Goal: Information Seeking & Learning: Learn about a topic

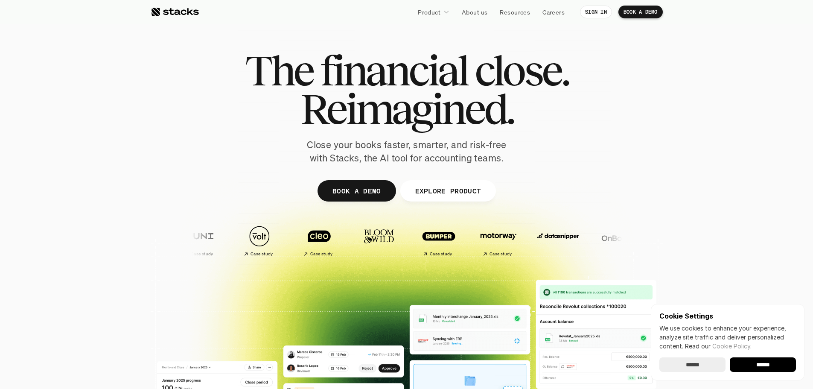
click at [463, 90] on span "Reimagined." at bounding box center [406, 109] width 213 height 38
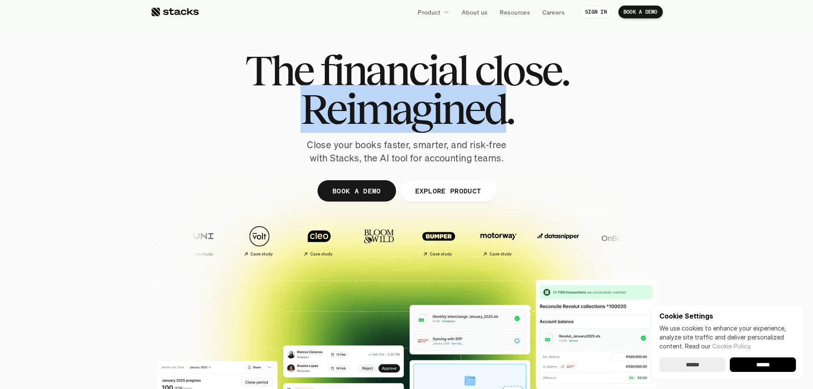
click at [463, 90] on span "Reimagined." at bounding box center [406, 109] width 213 height 38
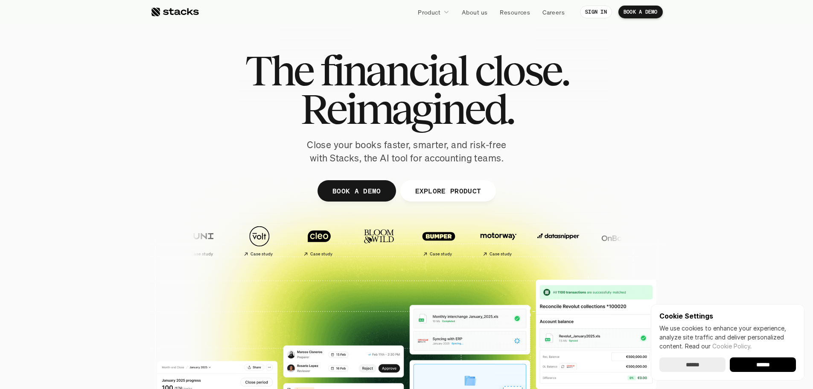
click at [511, 73] on span "close." at bounding box center [521, 70] width 94 height 38
click at [459, 66] on span "financial" at bounding box center [393, 70] width 147 height 38
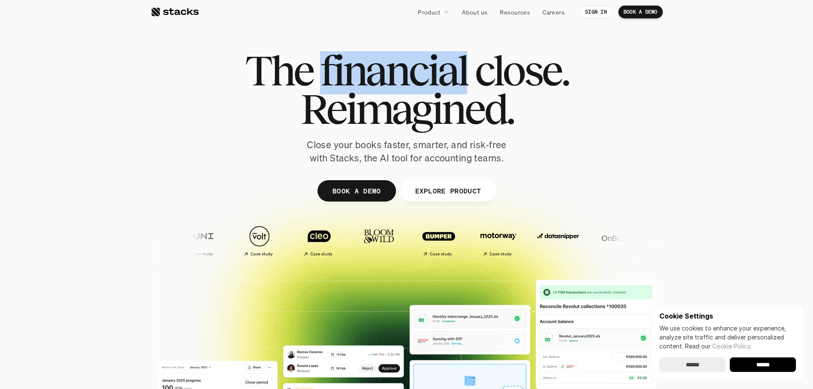
click at [459, 66] on span "financial" at bounding box center [393, 70] width 147 height 38
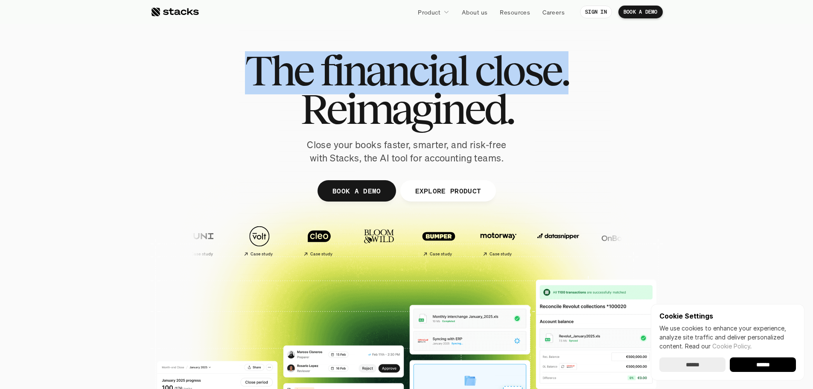
click at [459, 66] on span "financial" at bounding box center [393, 70] width 147 height 38
click at [509, 70] on span "close." at bounding box center [521, 70] width 94 height 38
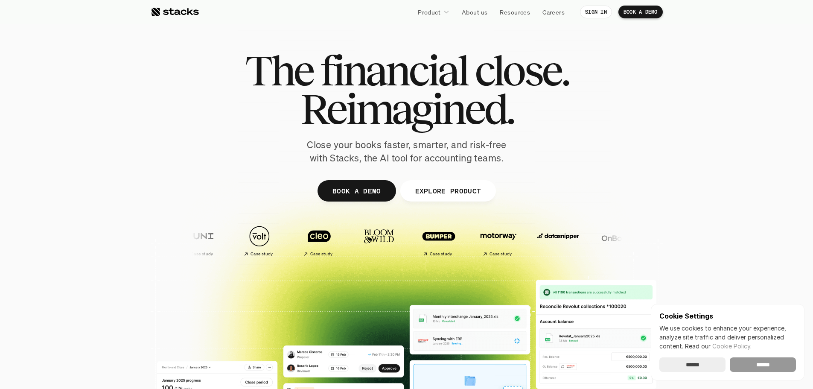
click at [768, 361] on input "******" at bounding box center [763, 364] width 66 height 15
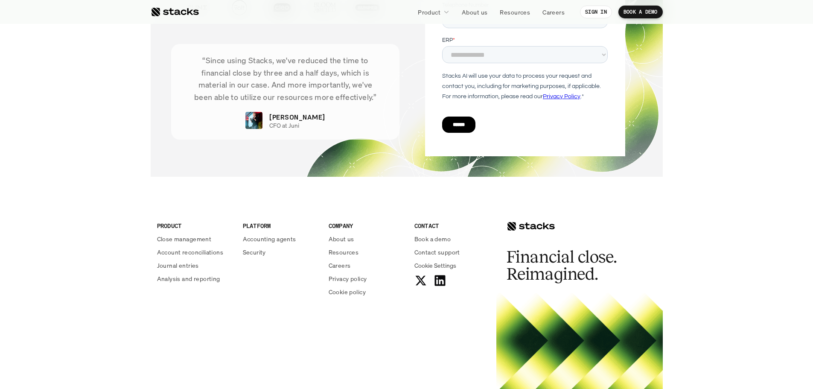
scroll to position [2932, 0]
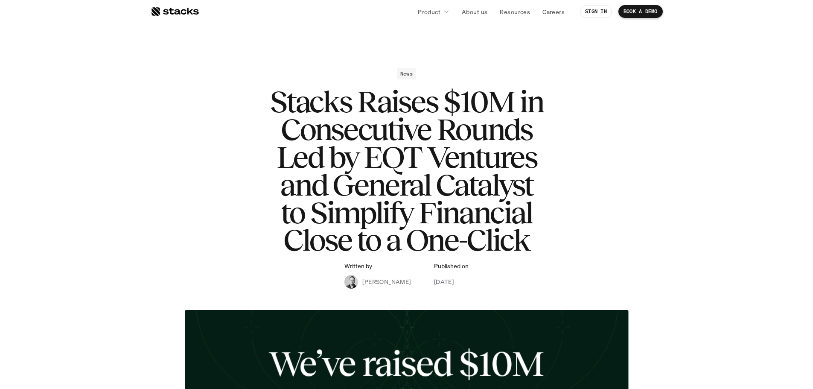
click at [432, 218] on h1 "Stacks Raises $10M in Consecutive Rounds Led by EQT Ventures and General Cataly…" at bounding box center [406, 171] width 341 height 166
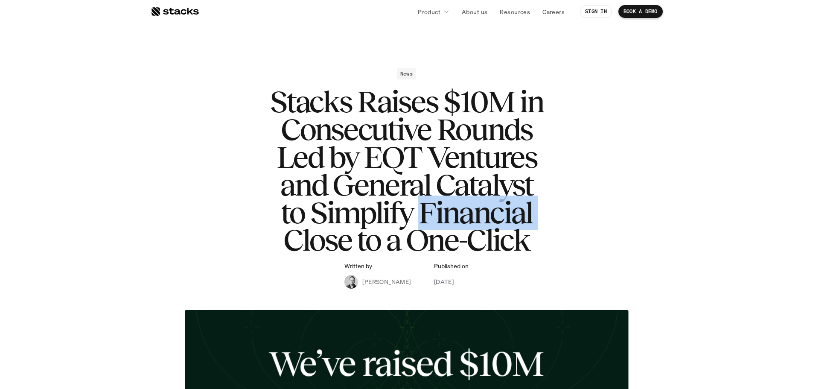
click at [432, 218] on h1 "Stacks Raises $10M in Consecutive Rounds Led by EQT Ventures and General Cataly…" at bounding box center [406, 171] width 341 height 166
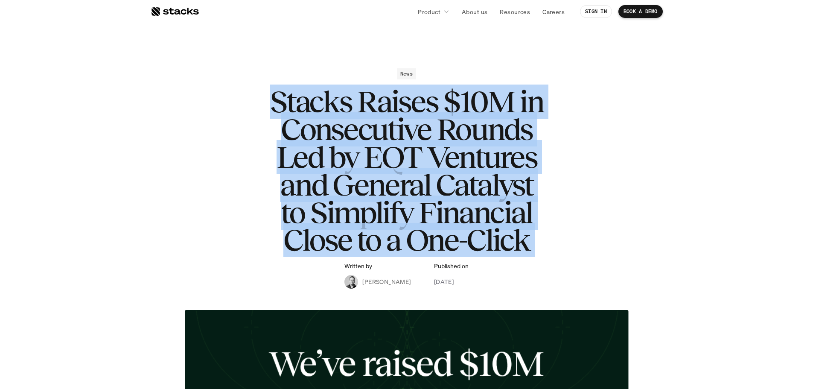
click at [432, 218] on h1 "Stacks Raises $10M in Consecutive Rounds Led by EQT Ventures and General Cataly…" at bounding box center [406, 171] width 341 height 166
click at [510, 218] on h1 "Stacks Raises $10M in Consecutive Rounds Led by EQT Ventures and General Cataly…" at bounding box center [406, 171] width 341 height 166
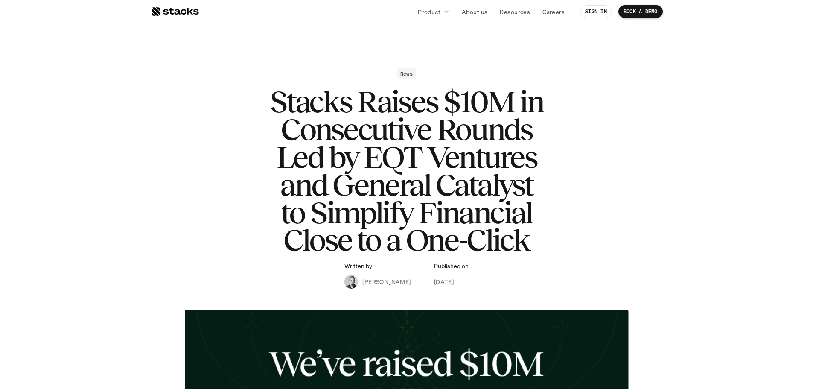
click at [643, 208] on div "News Stacks Raises $10M in Consecutive Rounds Led by EQT Ventures and General C…" at bounding box center [406, 178] width 495 height 220
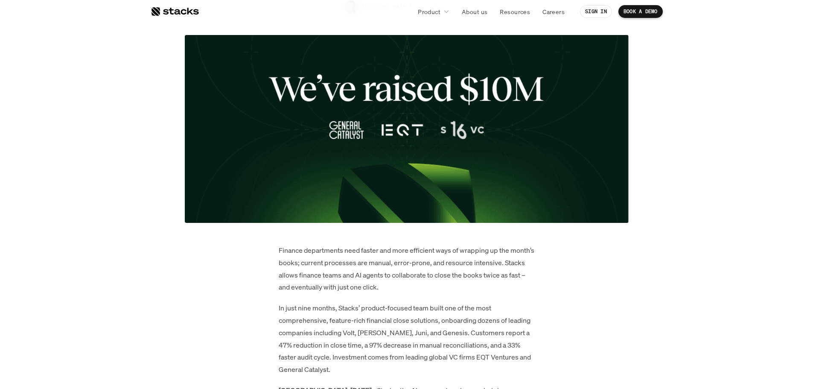
scroll to position [341, 0]
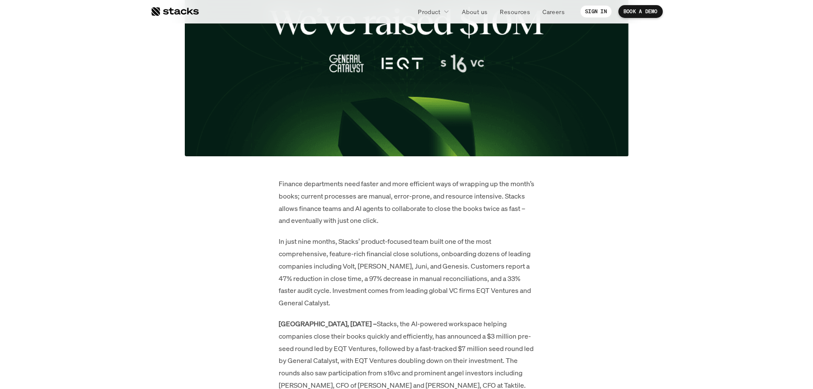
click at [426, 205] on p "Finance departments need faster and more efficient ways of wrapping up the mont…" at bounding box center [407, 201] width 256 height 49
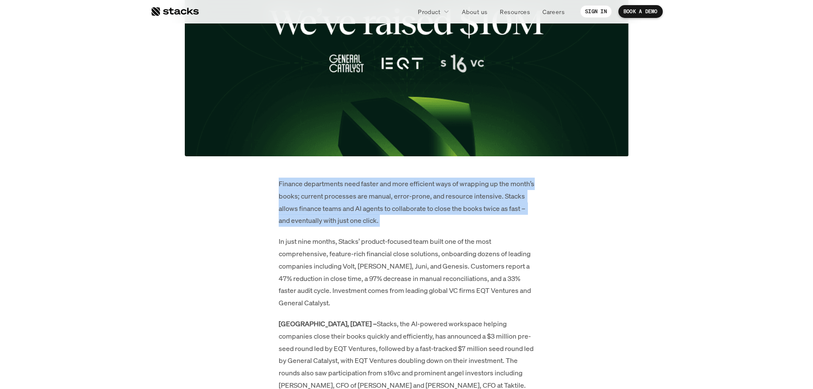
click at [426, 205] on p "Finance departments need faster and more efficient ways of wrapping up the mont…" at bounding box center [407, 201] width 256 height 49
click at [457, 205] on p "Finance departments need faster and more efficient ways of wrapping up the mont…" at bounding box center [407, 201] width 256 height 49
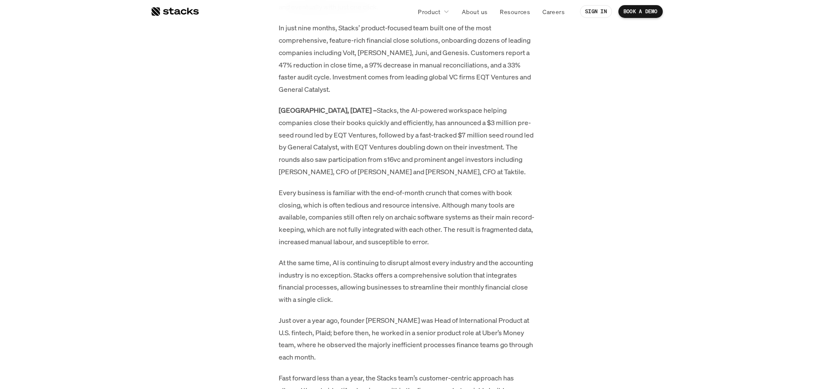
scroll to position [597, 0]
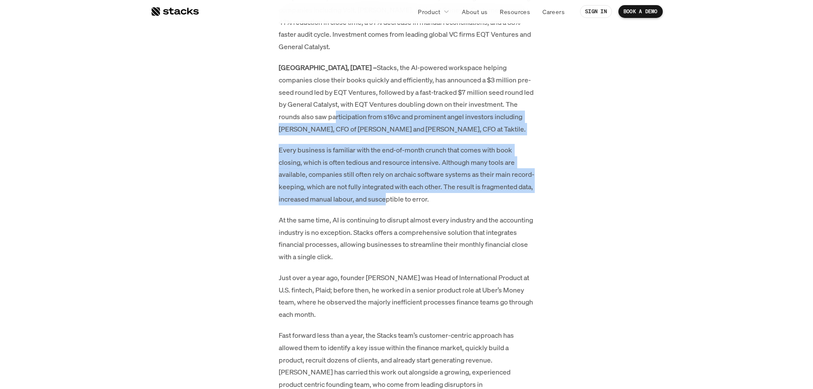
drag, startPoint x: 344, startPoint y: 128, endPoint x: 447, endPoint y: 197, distance: 123.5
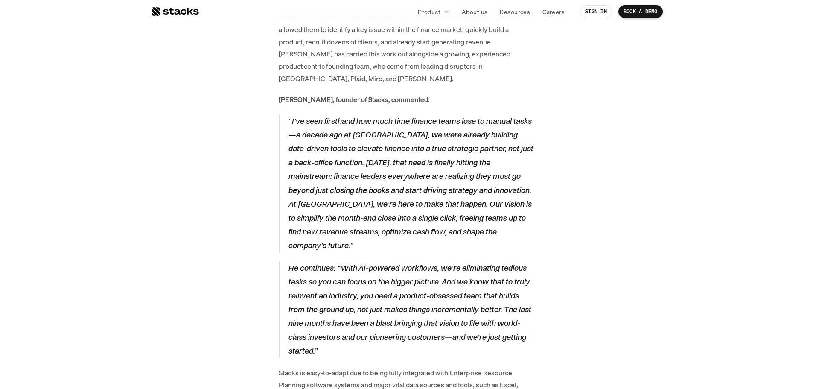
scroll to position [939, 0]
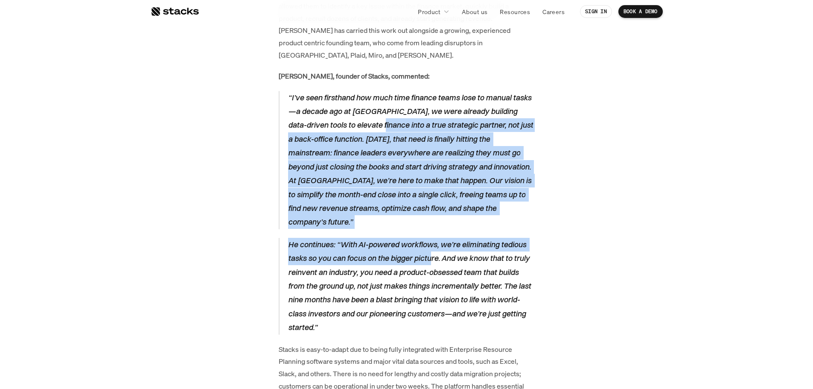
drag, startPoint x: 361, startPoint y: 96, endPoint x: 431, endPoint y: 220, distance: 141.6
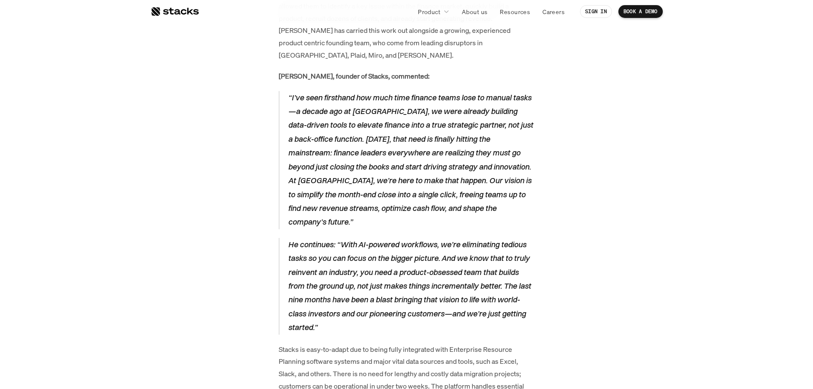
click at [435, 238] on p "He continues: “With AI-powered workflows, we’re eliminating tedious tasks so yo…" at bounding box center [411, 286] width 247 height 97
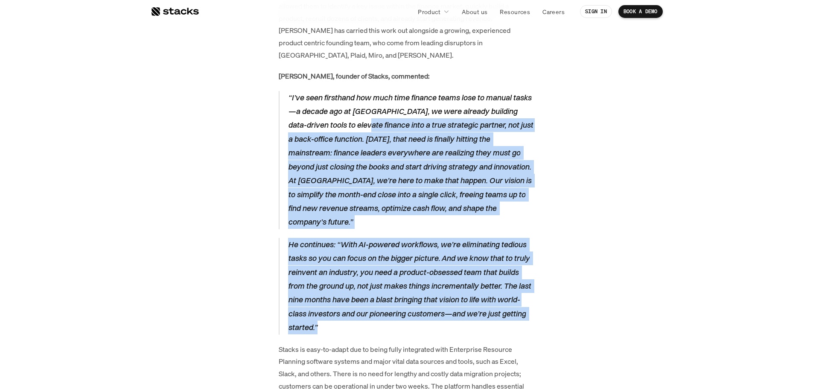
drag, startPoint x: 346, startPoint y: 96, endPoint x: 434, endPoint y: 286, distance: 209.2
click at [435, 286] on p "He continues: “With AI-powered workflows, we’re eliminating tedious tasks so yo…" at bounding box center [411, 286] width 247 height 97
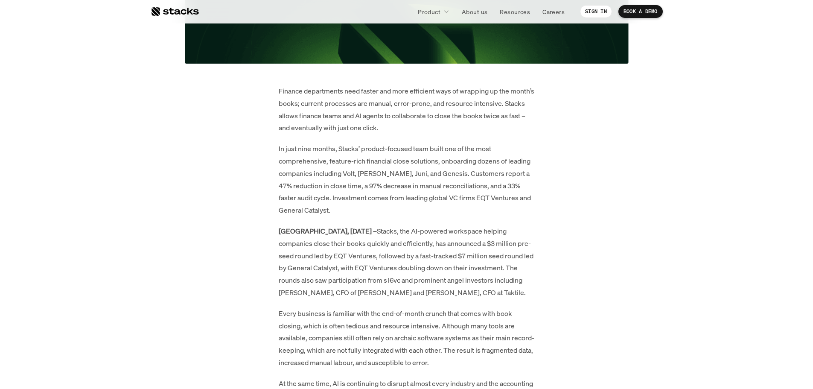
scroll to position [384, 0]
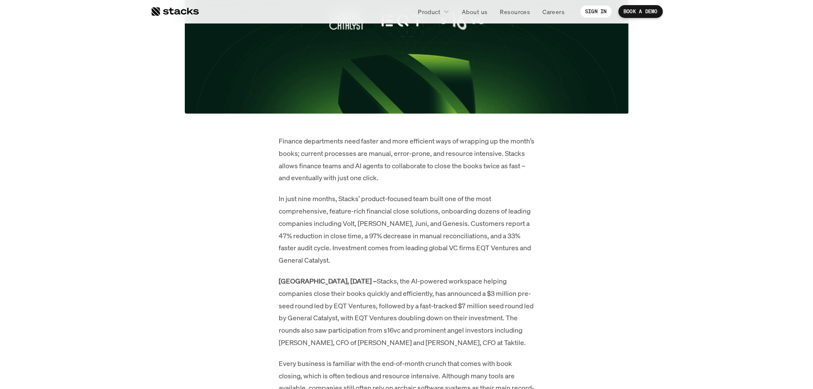
click at [359, 218] on p "In just nine months, Stacks’ product-focused team built one of the most compreh…" at bounding box center [407, 229] width 256 height 74
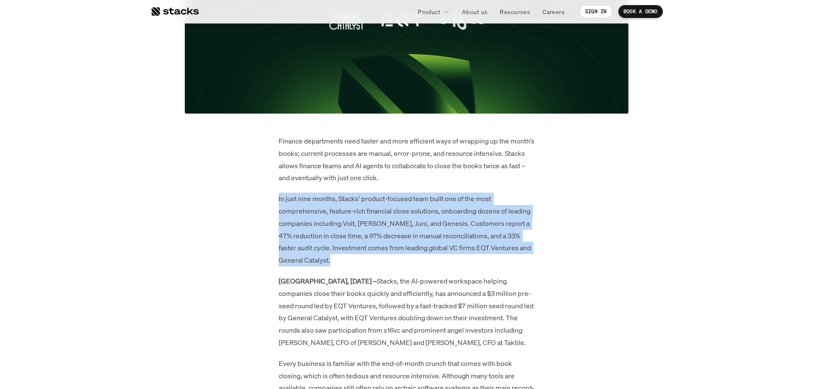
click at [359, 218] on p "In just nine months, Stacks’ product-focused team built one of the most compreh…" at bounding box center [407, 229] width 256 height 74
click at [425, 214] on p "In just nine months, Stacks’ product-focused team built one of the most compreh…" at bounding box center [407, 229] width 256 height 74
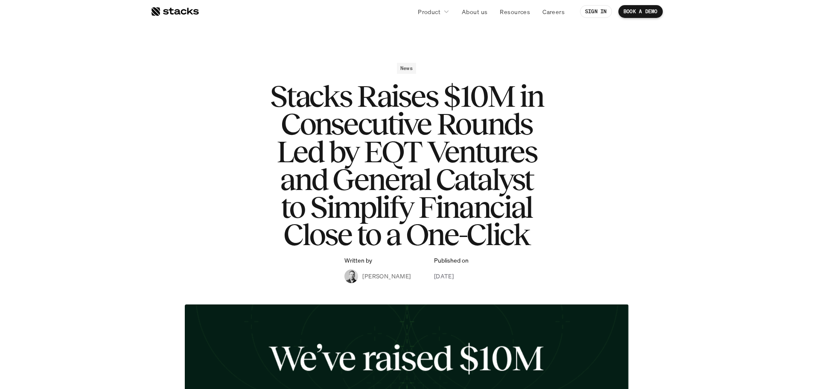
scroll to position [0, 0]
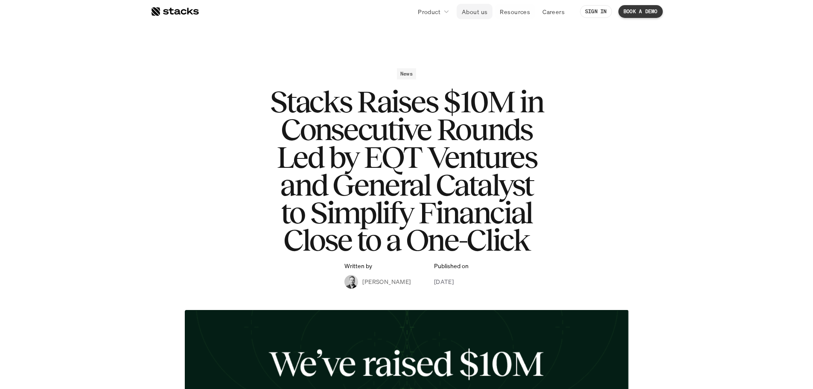
click at [474, 11] on p "About us" at bounding box center [475, 11] width 26 height 9
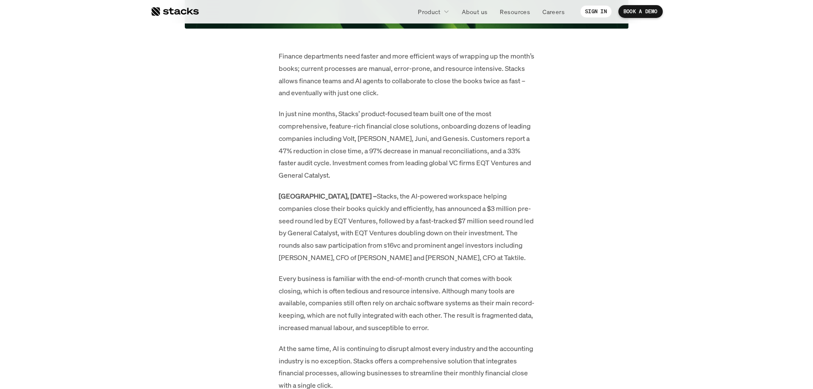
scroll to position [469, 0]
click at [416, 148] on p "In just nine months, Stacks’ product-focused team built one of the most compreh…" at bounding box center [407, 144] width 256 height 74
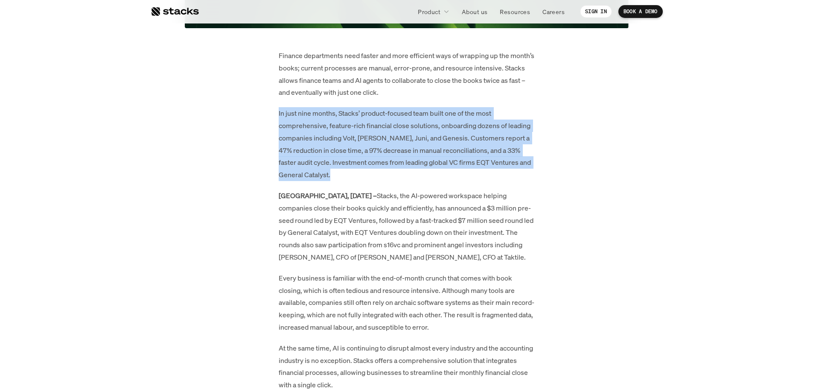
click at [416, 148] on p "In just nine months, Stacks’ product-focused team built one of the most compreh…" at bounding box center [407, 144] width 256 height 74
click at [449, 146] on p "In just nine months, Stacks’ product-focused team built one of the most compreh…" at bounding box center [407, 144] width 256 height 74
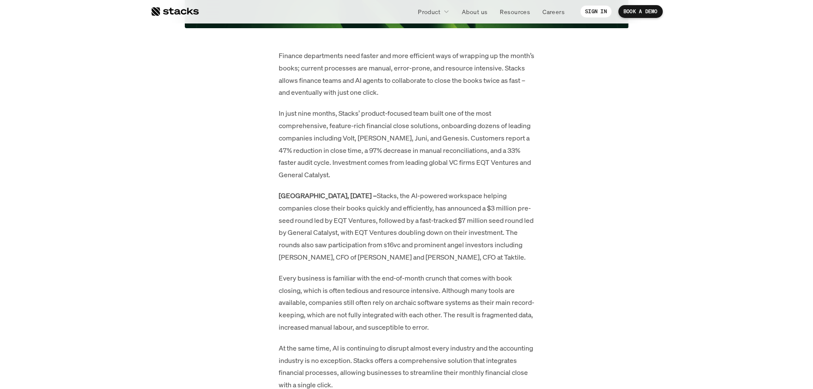
drag, startPoint x: 368, startPoint y: 116, endPoint x: 361, endPoint y: 99, distance: 18.9
click at [368, 116] on p "In just nine months, Stacks’ product-focused team built one of the most compreh…" at bounding box center [407, 144] width 256 height 74
